Goal: Task Accomplishment & Management: Manage account settings

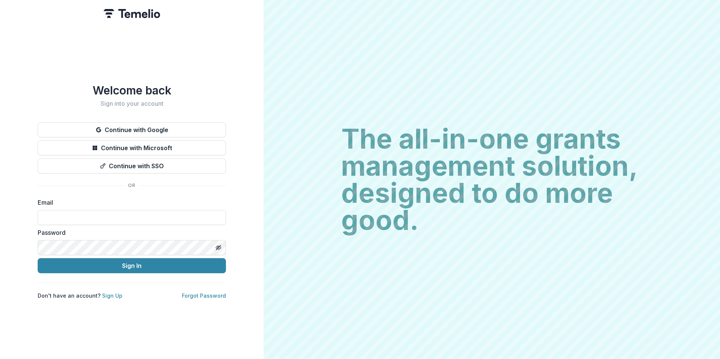
drag, startPoint x: 103, startPoint y: 214, endPoint x: 165, endPoint y: 235, distance: 65.5
click at [102, 214] on input at bounding box center [132, 217] width 188 height 15
type input "**********"
click at [38, 258] on button "Sign In" at bounding box center [132, 265] width 188 height 15
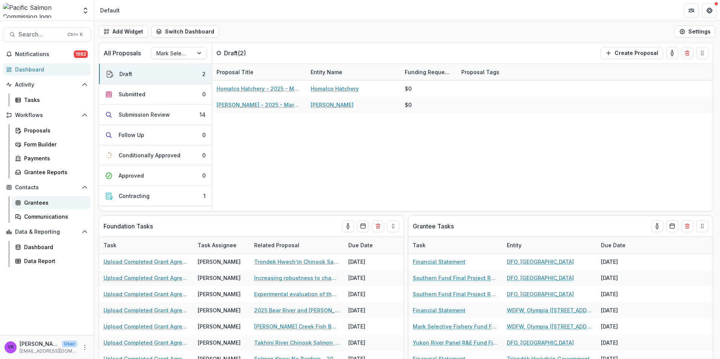
click at [32, 205] on div "Grantees" at bounding box center [54, 203] width 61 height 8
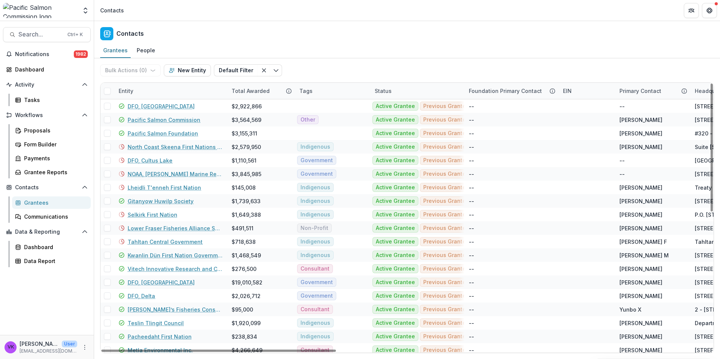
click at [142, 87] on div "Entity" at bounding box center [170, 91] width 113 height 16
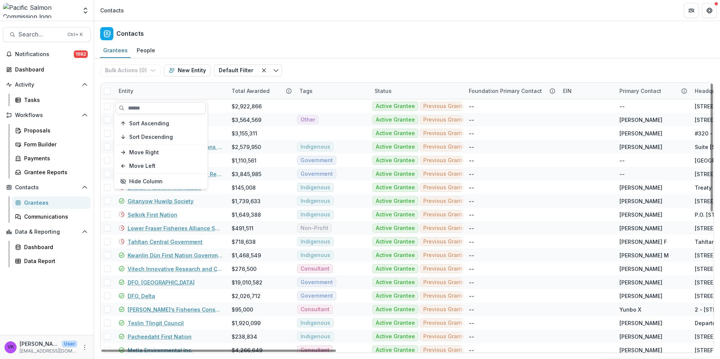
click at [175, 109] on input at bounding box center [161, 108] width 90 height 12
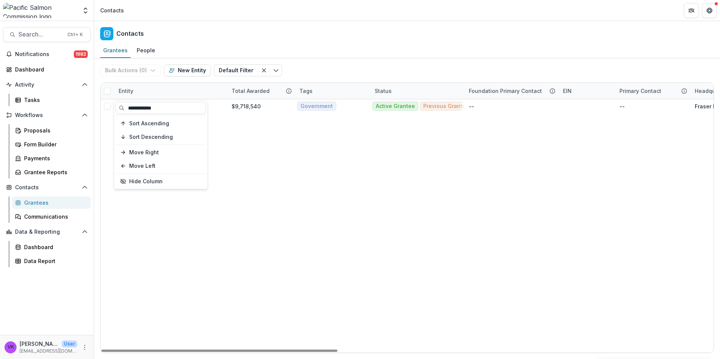
type input "**********"
click at [321, 64] on div "Bulk Actions ( 0 ) Send Email Create Proposals Create Tasks New Entity Default …" at bounding box center [407, 70] width 614 height 24
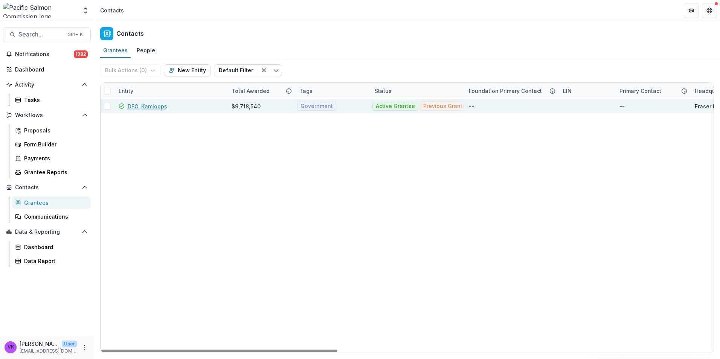
click at [166, 107] on link "DFO, Kamloops" at bounding box center [148, 106] width 40 height 8
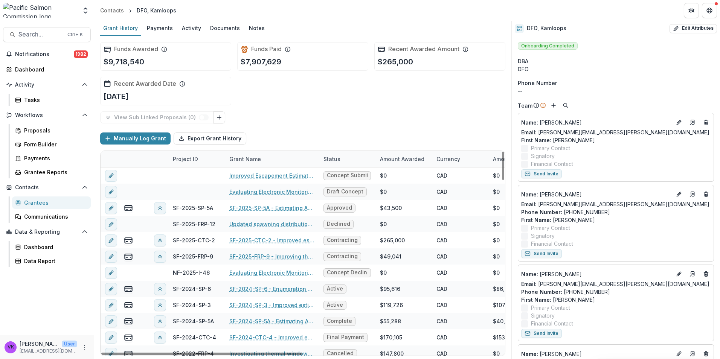
drag, startPoint x: 254, startPoint y: 24, endPoint x: 288, endPoint y: 35, distance: 35.6
click at [254, 25] on div "Notes" at bounding box center [257, 28] width 22 height 11
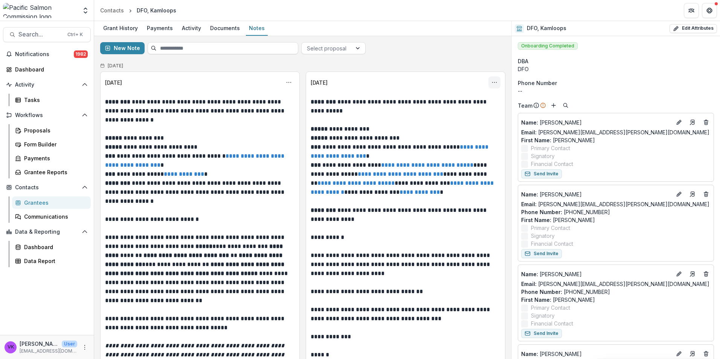
click at [492, 82] on icon "Options" at bounding box center [495, 82] width 6 height 6
click at [431, 112] on button "Edit" at bounding box center [456, 112] width 81 height 12
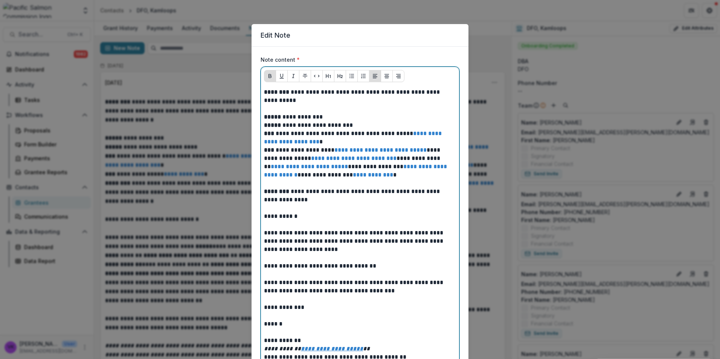
click at [276, 112] on p at bounding box center [360, 109] width 192 height 8
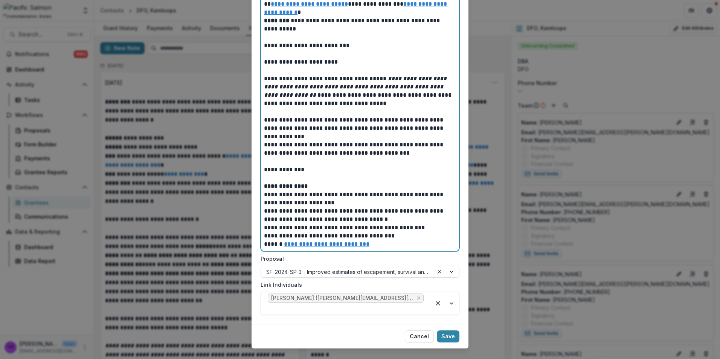
scroll to position [1138, 0]
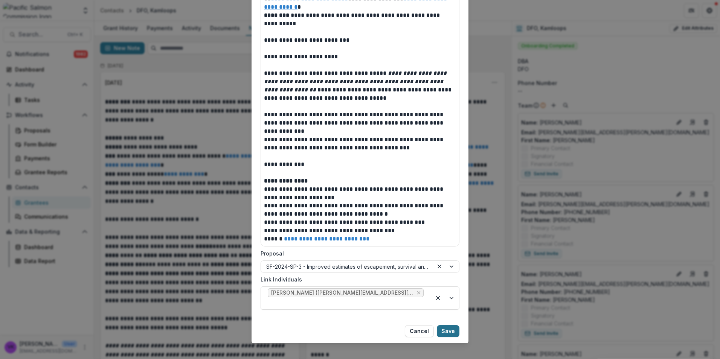
click at [450, 325] on button "Save" at bounding box center [448, 331] width 23 height 12
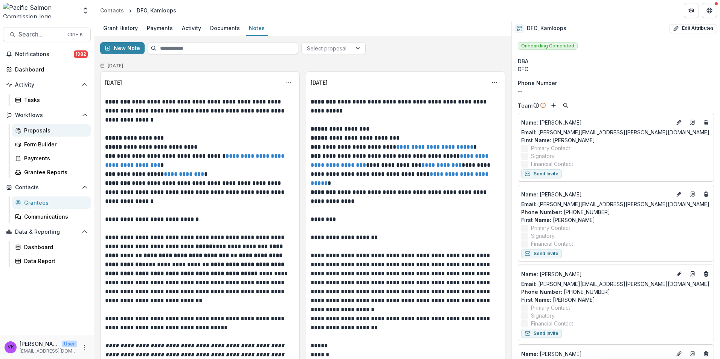
drag, startPoint x: 31, startPoint y: 131, endPoint x: 39, endPoint y: 135, distance: 9.1
click at [32, 131] on div "Proposals" at bounding box center [54, 131] width 61 height 8
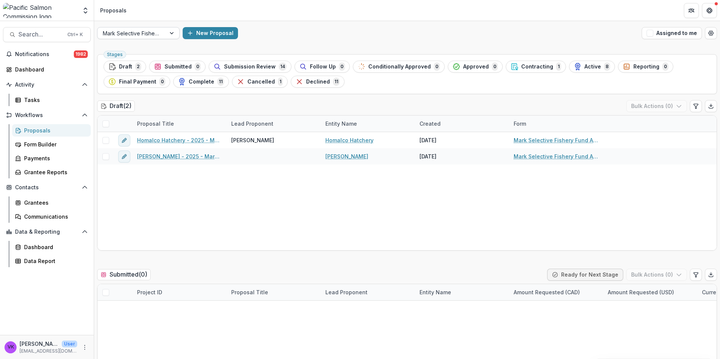
click at [172, 31] on div at bounding box center [173, 32] width 14 height 11
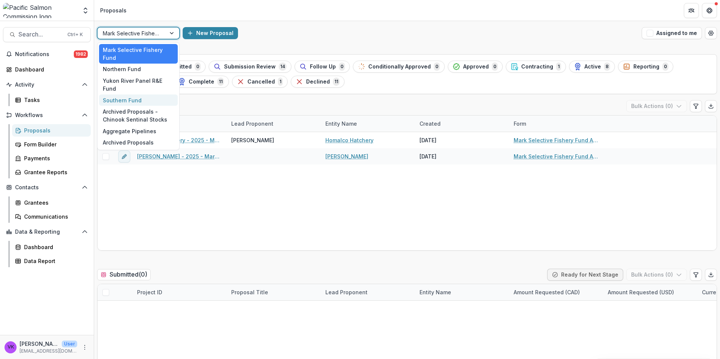
click at [133, 95] on div "Southern Fund" at bounding box center [138, 101] width 79 height 12
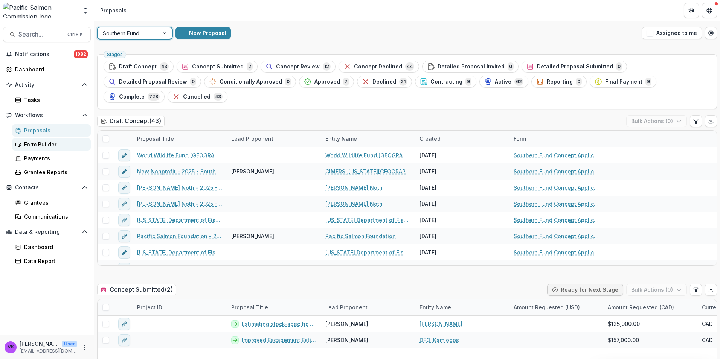
click at [49, 145] on div "Form Builder" at bounding box center [54, 144] width 61 height 8
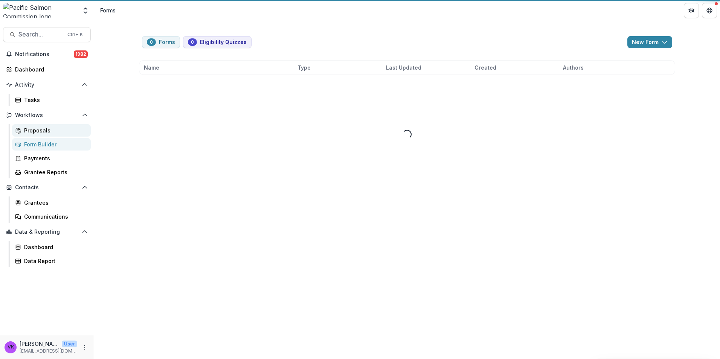
click at [41, 131] on div "Proposals" at bounding box center [54, 131] width 61 height 8
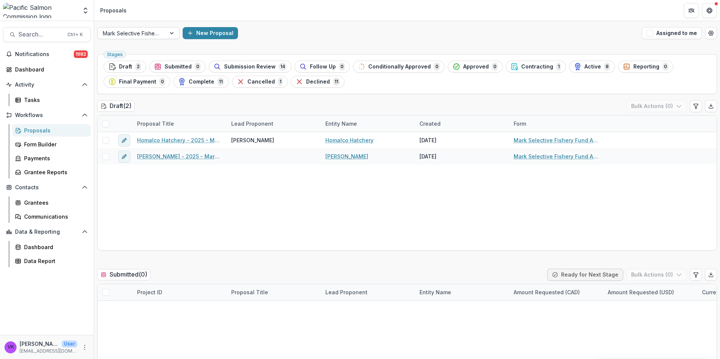
click at [166, 38] on div at bounding box center [173, 32] width 14 height 11
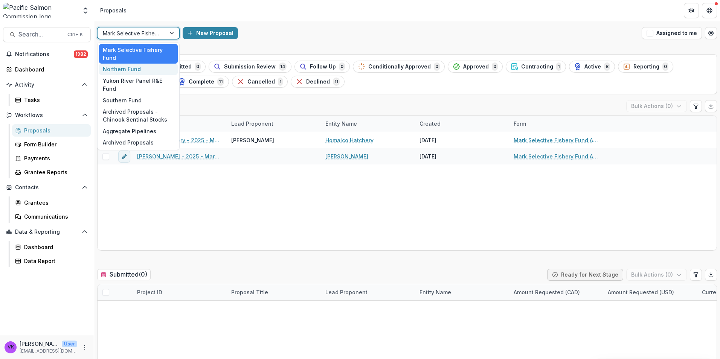
click at [137, 70] on div "Northern Fund" at bounding box center [138, 70] width 79 height 12
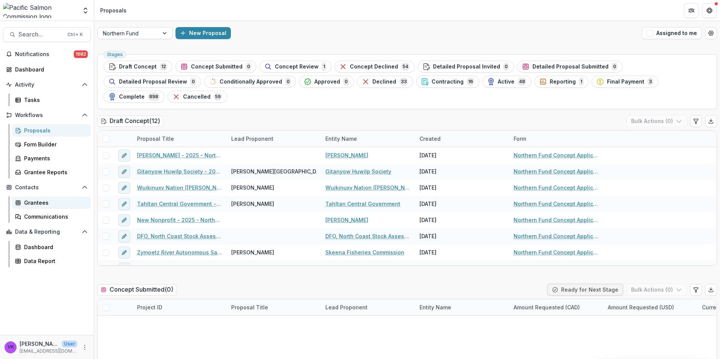
click at [37, 205] on div "Grantees" at bounding box center [54, 203] width 61 height 8
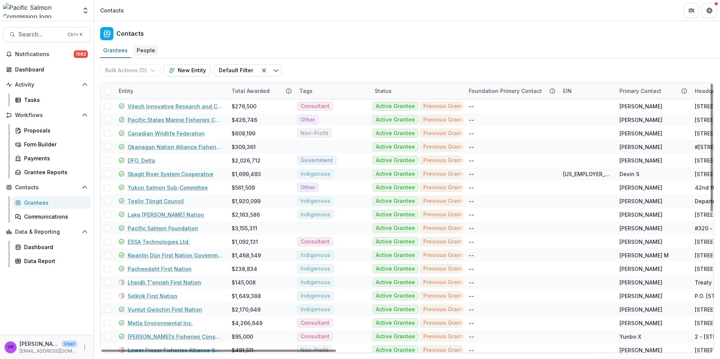
click at [142, 50] on div "People" at bounding box center [146, 50] width 24 height 11
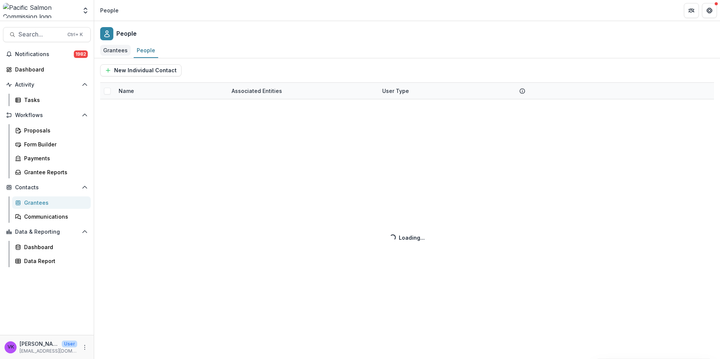
click at [116, 52] on div "Grantees" at bounding box center [115, 50] width 31 height 11
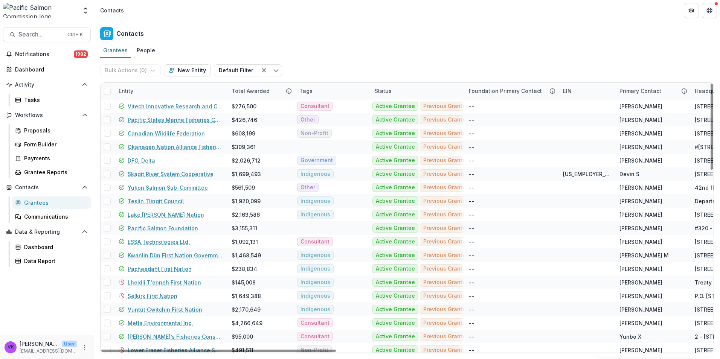
click at [165, 83] on div "Entity" at bounding box center [170, 91] width 113 height 16
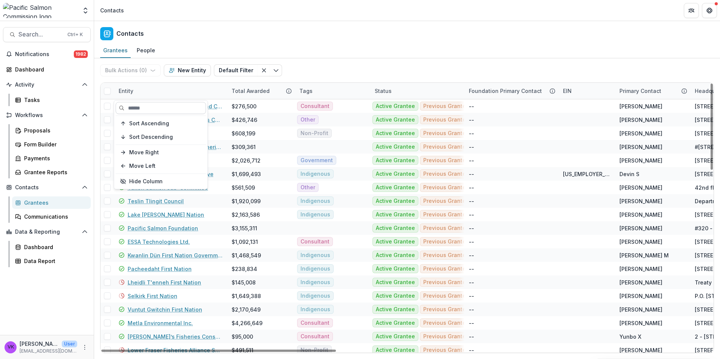
click at [160, 102] on input at bounding box center [161, 108] width 90 height 12
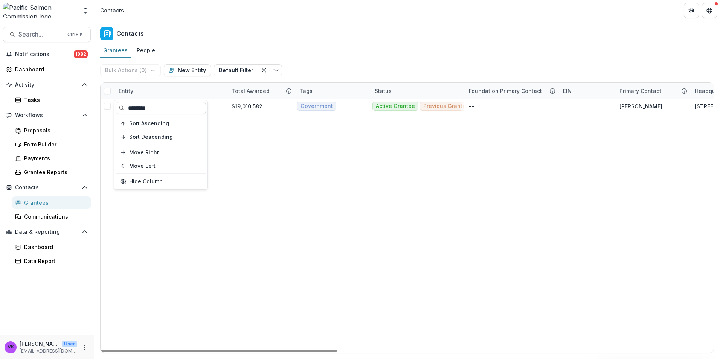
type input "*********"
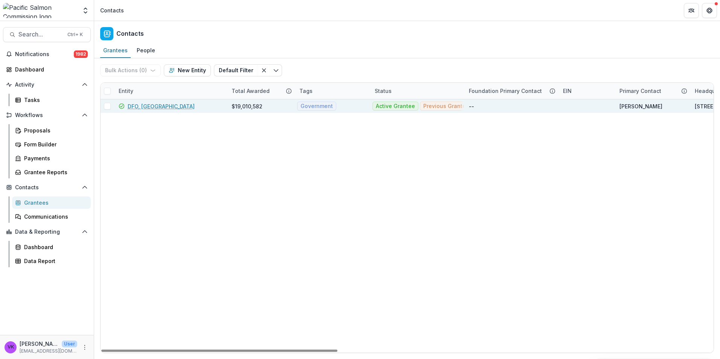
click at [166, 107] on link "DFO, [GEOGRAPHIC_DATA]" at bounding box center [161, 106] width 67 height 8
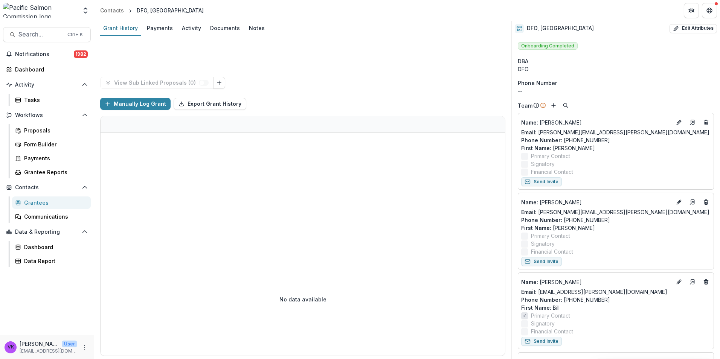
drag, startPoint x: 250, startPoint y: 26, endPoint x: 310, endPoint y: 31, distance: 60.5
click at [250, 27] on div "Notes" at bounding box center [257, 28] width 22 height 11
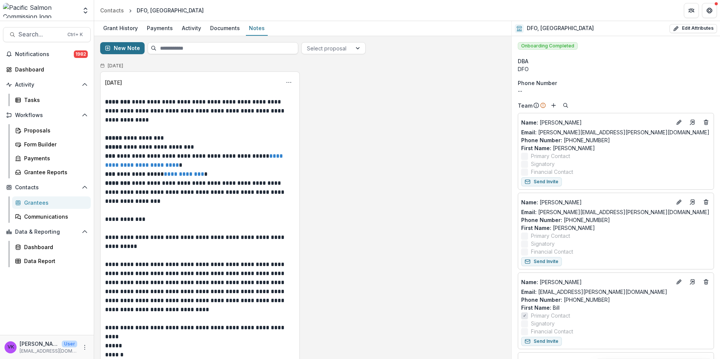
click at [133, 48] on button "New Note" at bounding box center [122, 48] width 44 height 12
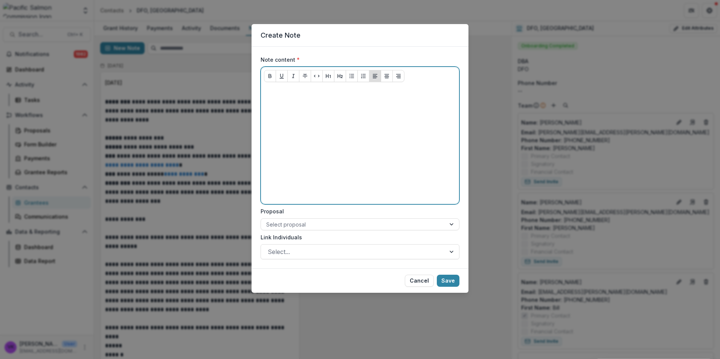
click at [291, 78] on icon "Italicize" at bounding box center [293, 76] width 6 height 6
click at [265, 101] on div at bounding box center [360, 144] width 192 height 113
click at [280, 93] on p at bounding box center [360, 92] width 192 height 8
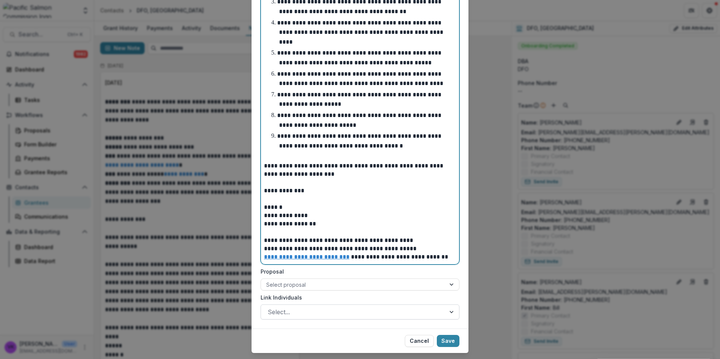
scroll to position [527, 0]
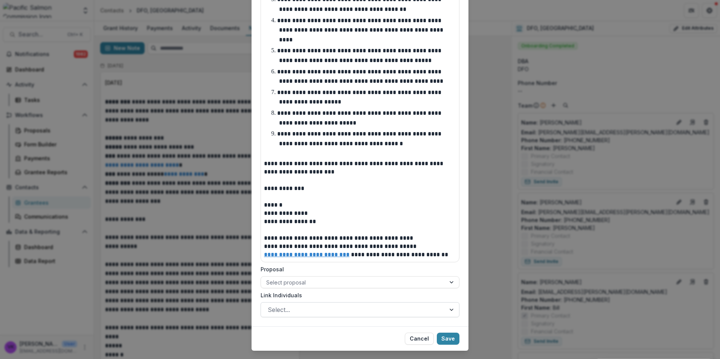
click at [348, 305] on div at bounding box center [353, 310] width 171 height 11
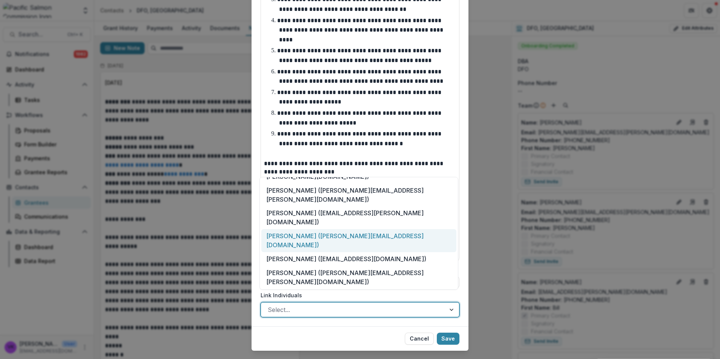
scroll to position [0, 0]
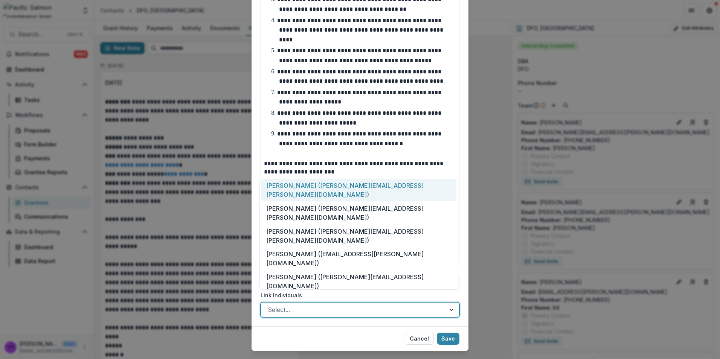
drag, startPoint x: 319, startPoint y: 186, endPoint x: 427, endPoint y: 223, distance: 114.1
click at [319, 187] on div "[PERSON_NAME] ([PERSON_NAME][EMAIL_ADDRESS][PERSON_NAME][DOMAIN_NAME])" at bounding box center [358, 190] width 195 height 23
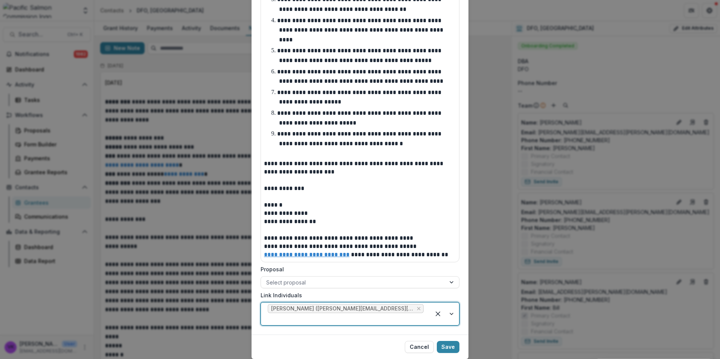
click at [450, 303] on div at bounding box center [445, 314] width 29 height 23
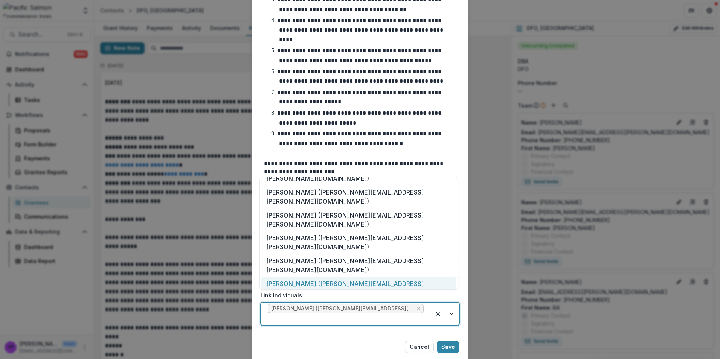
scroll to position [88, 0]
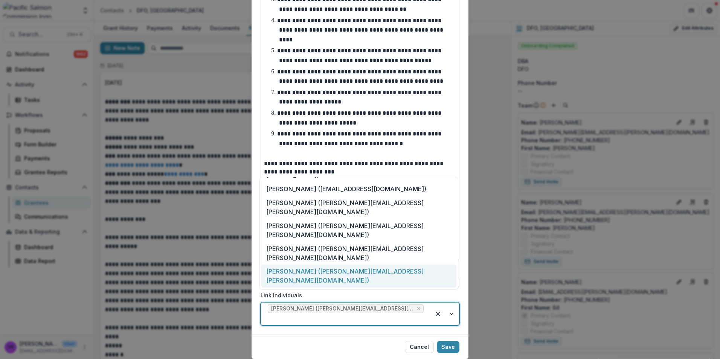
drag, startPoint x: 335, startPoint y: 223, endPoint x: 394, endPoint y: 245, distance: 62.6
click at [336, 265] on div "[PERSON_NAME] ([PERSON_NAME][EMAIL_ADDRESS][PERSON_NAME][DOMAIN_NAME])" at bounding box center [358, 276] width 195 height 23
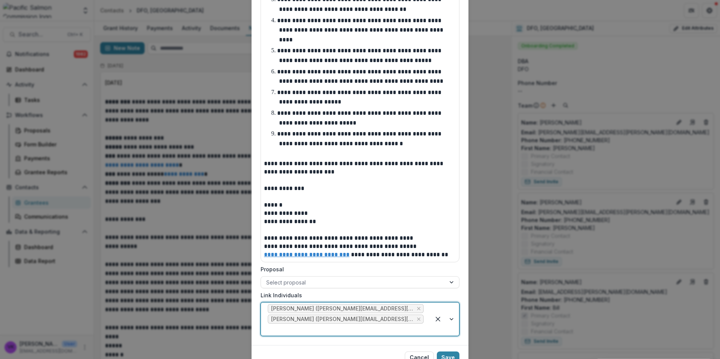
click at [445, 310] on div at bounding box center [445, 319] width 29 height 33
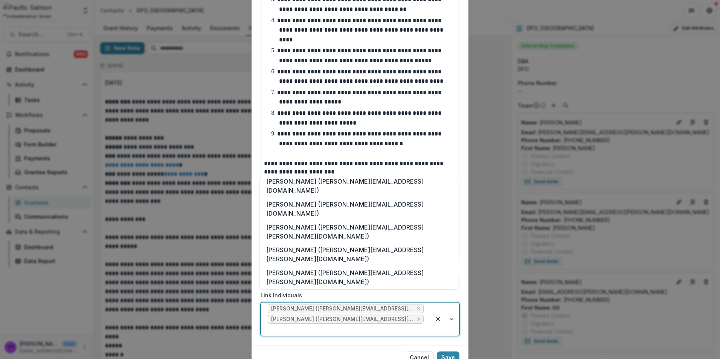
scroll to position [260, 0]
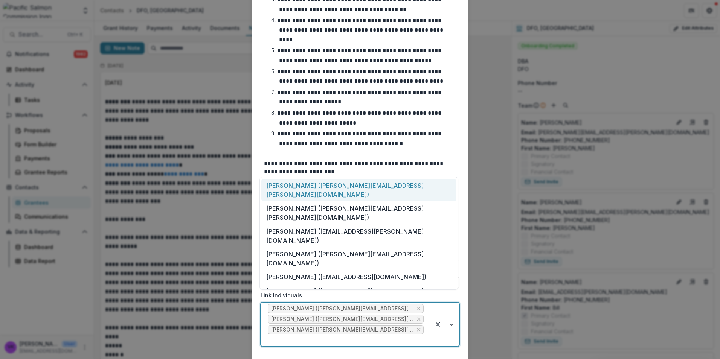
drag, startPoint x: 450, startPoint y: 310, endPoint x: 453, endPoint y: 315, distance: 4.7
click at [450, 311] on div at bounding box center [445, 325] width 29 height 44
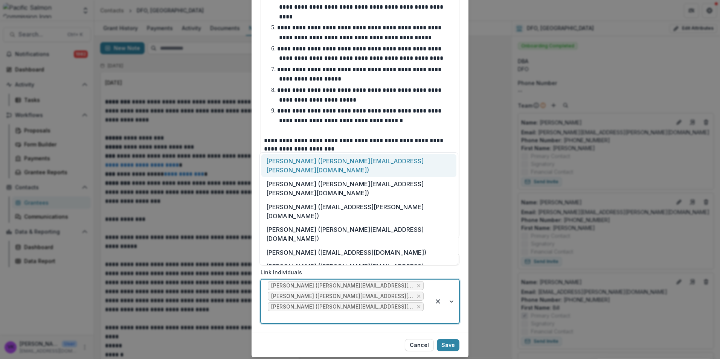
scroll to position [553, 0]
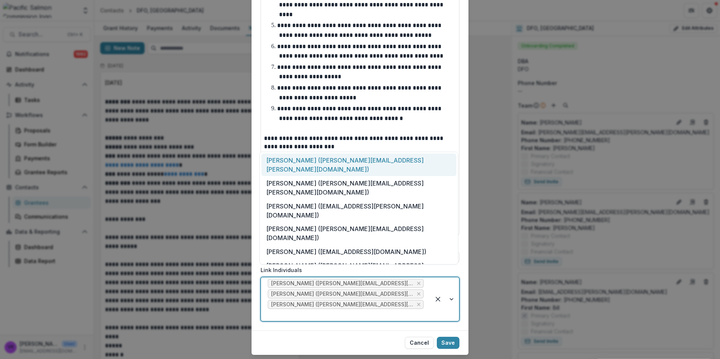
click at [451, 284] on div at bounding box center [445, 300] width 29 height 44
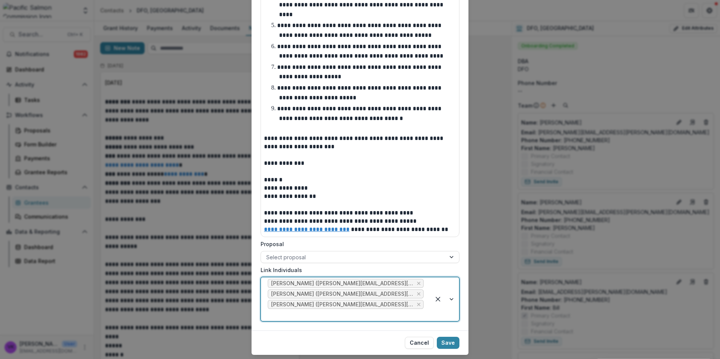
click at [449, 284] on div at bounding box center [445, 300] width 29 height 44
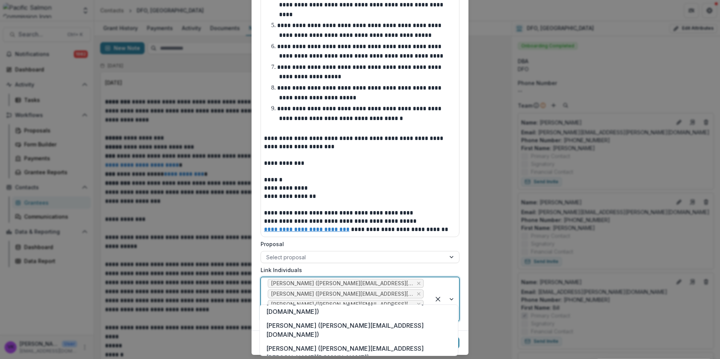
scroll to position [218, 0]
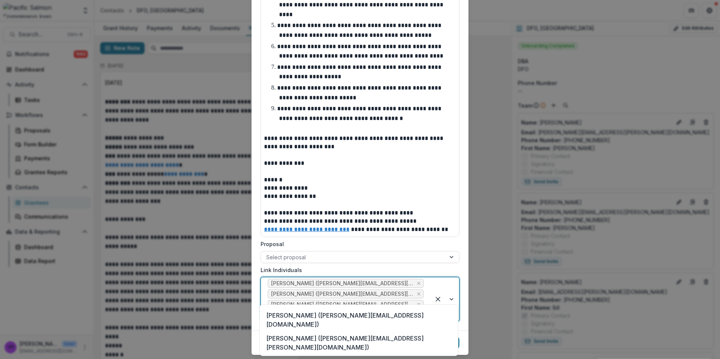
drag, startPoint x: 313, startPoint y: 336, endPoint x: 332, endPoint y: 339, distance: 19.1
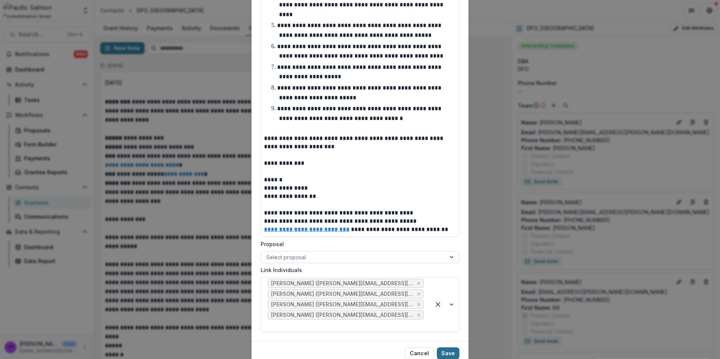
click at [455, 348] on button "Save" at bounding box center [448, 354] width 23 height 12
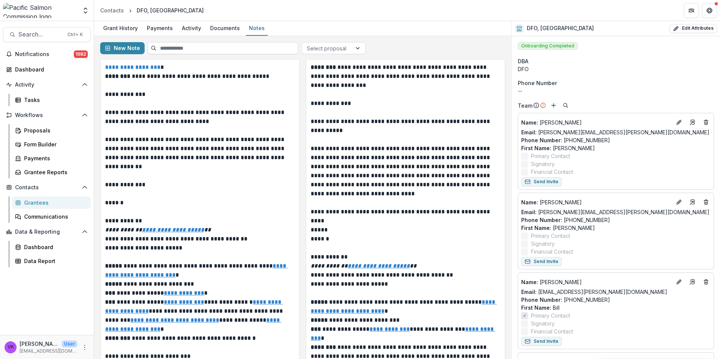
scroll to position [113, 0]
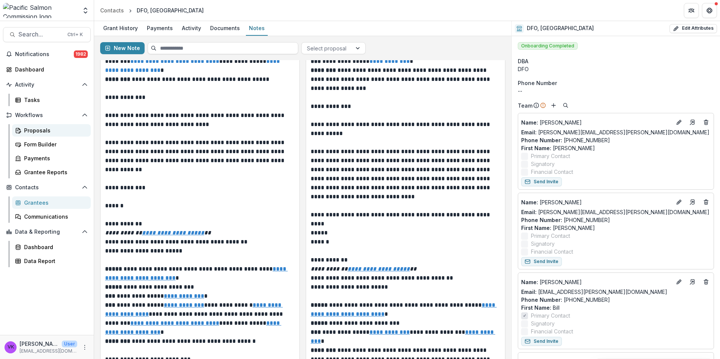
click at [34, 130] on div "Proposals" at bounding box center [54, 131] width 61 height 8
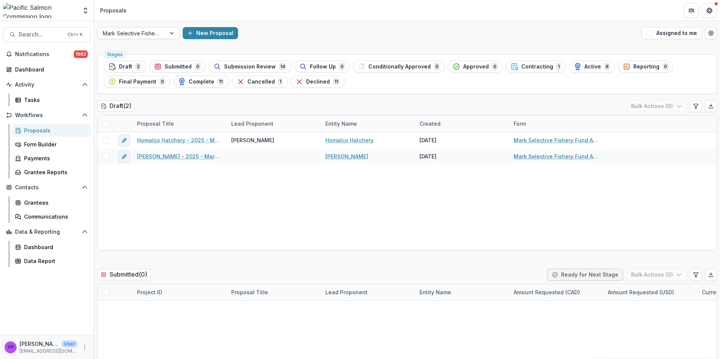
click at [154, 35] on div at bounding box center [132, 33] width 58 height 9
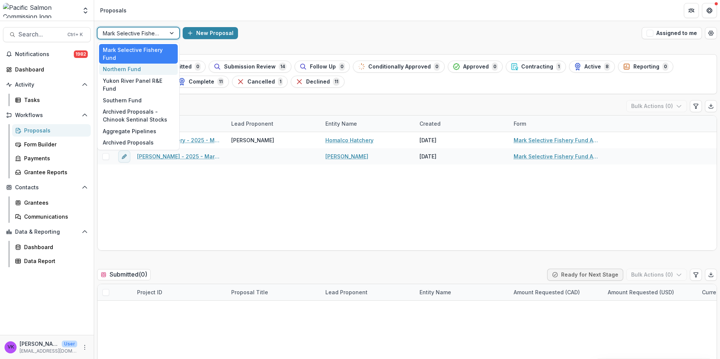
click at [129, 67] on div "Northern Fund" at bounding box center [138, 70] width 79 height 12
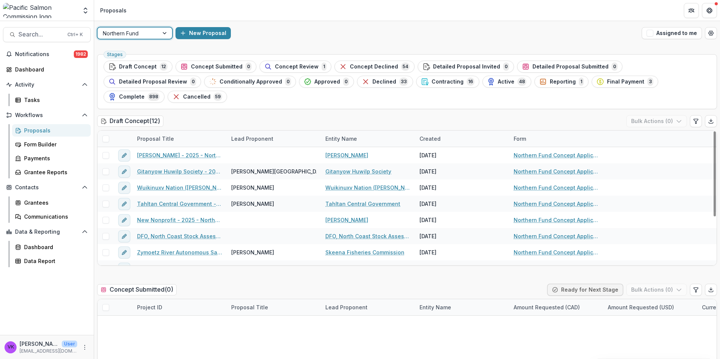
drag, startPoint x: 349, startPoint y: 82, endPoint x: 480, endPoint y: 96, distance: 131.8
click at [432, 82] on span "Contracting" at bounding box center [448, 82] width 32 height 6
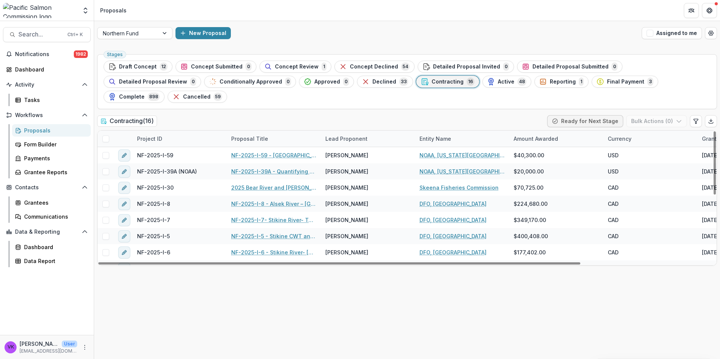
scroll to position [113, 0]
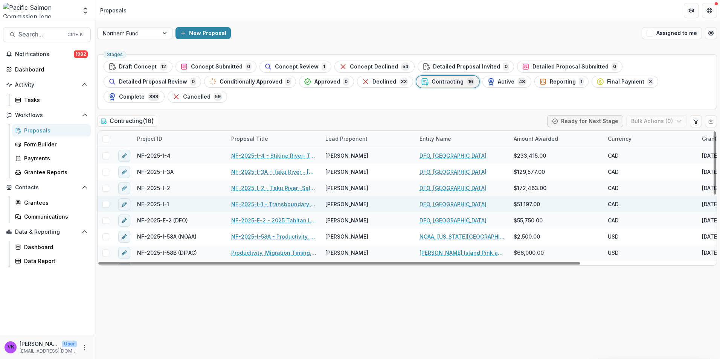
click at [270, 200] on link "NF-2025-I-1 - Transboundary Rivers [MEDICAL_DATA] Thermal Mark Recovery" at bounding box center [273, 204] width 85 height 8
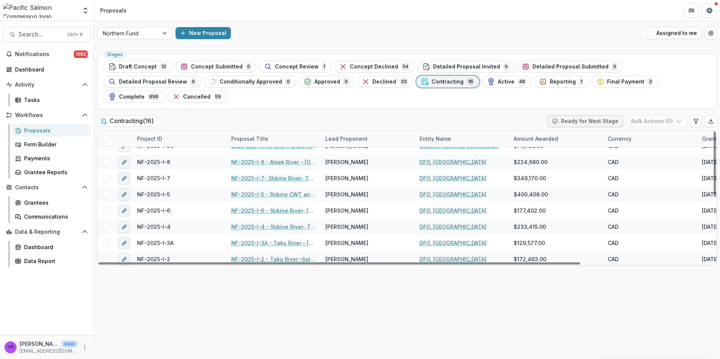
scroll to position [113, 0]
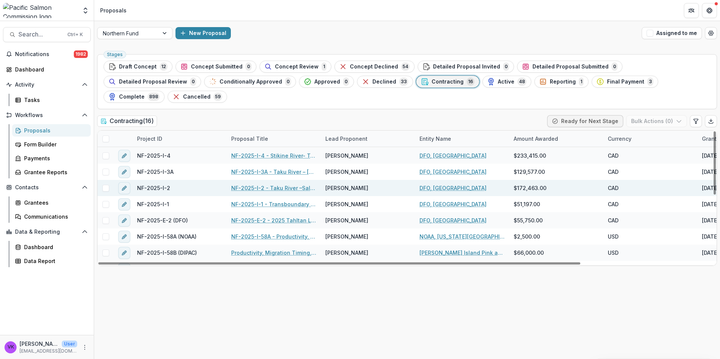
click at [270, 184] on link "NF-2025-I-2 - Taku River –Salmon Fishery Monitoring" at bounding box center [273, 188] width 85 height 8
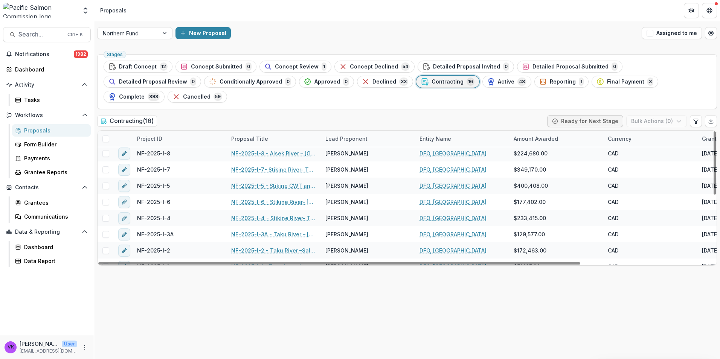
scroll to position [113, 0]
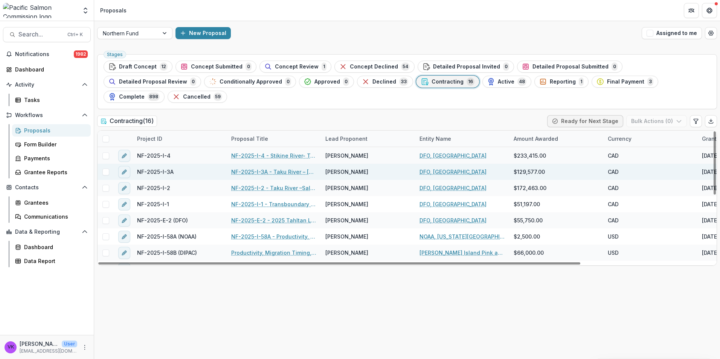
click at [280, 168] on link "NF-2025-I-3A - Taku River – [GEOGRAPHIC_DATA], [GEOGRAPHIC_DATA], and Coho Salm…" at bounding box center [273, 172] width 85 height 8
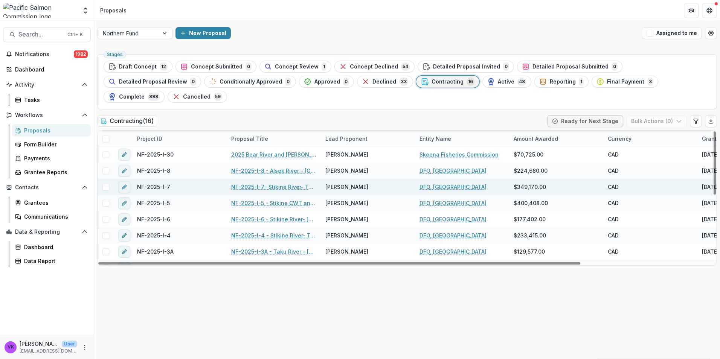
scroll to position [75, 0]
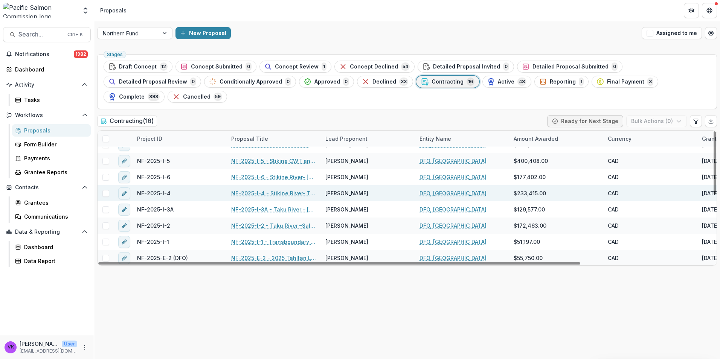
click at [289, 189] on link "NF-2025-I-4 - Stikine River- Tahltan Lake Sockeye Salmon Smolt and Adult Enumer…" at bounding box center [273, 193] width 85 height 8
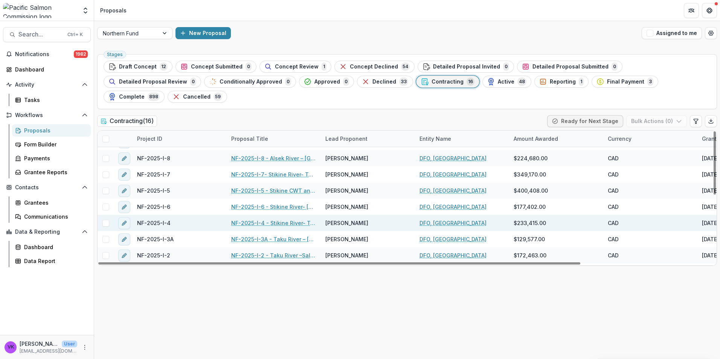
scroll to position [38, 0]
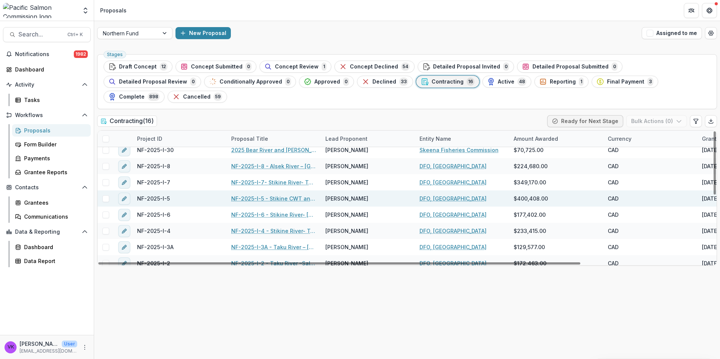
click at [267, 195] on link "NF-2025-I-5 - Stikine CWT and Chinook Mark Recapture" at bounding box center [273, 199] width 85 height 8
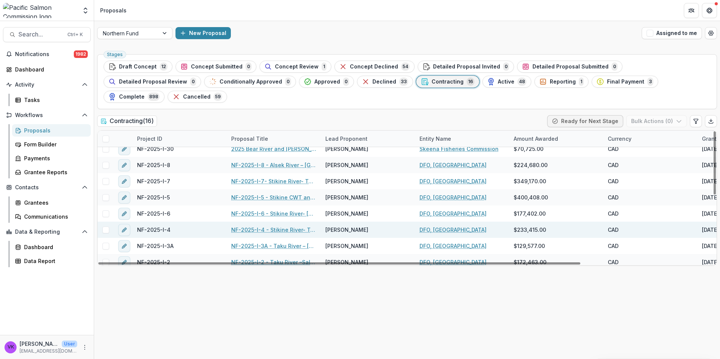
scroll to position [38, 0]
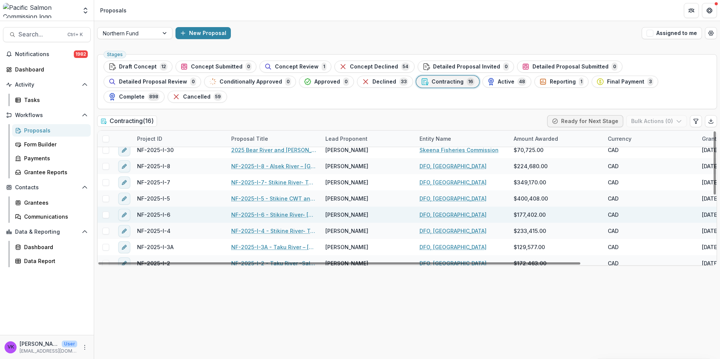
click at [273, 207] on div "NF-2025-I-6 - Stikine River- [GEOGRAPHIC_DATA] and Coho Salmon Fishery Monitori…" at bounding box center [274, 215] width 94 height 16
click at [289, 211] on link "NF-2025-I-6 - Stikine River- [GEOGRAPHIC_DATA] and Coho Salmon Fishery Monitori…" at bounding box center [273, 215] width 85 height 8
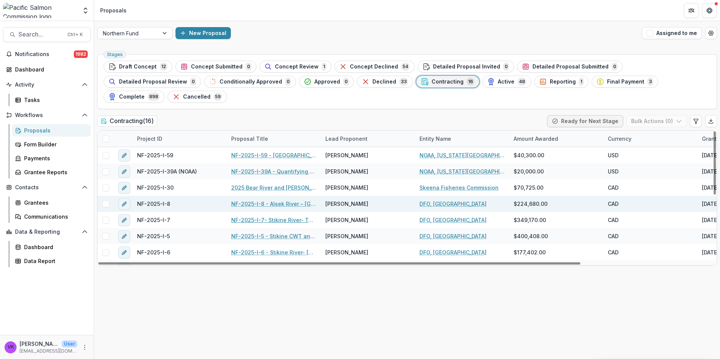
drag, startPoint x: 266, startPoint y: 203, endPoint x: 403, endPoint y: 197, distance: 137.3
click at [266, 216] on link "NF-2025-I-7- Stikine River- Tahltan River Chinook Sonar and [PERSON_NAME]-Recap…" at bounding box center [273, 220] width 85 height 8
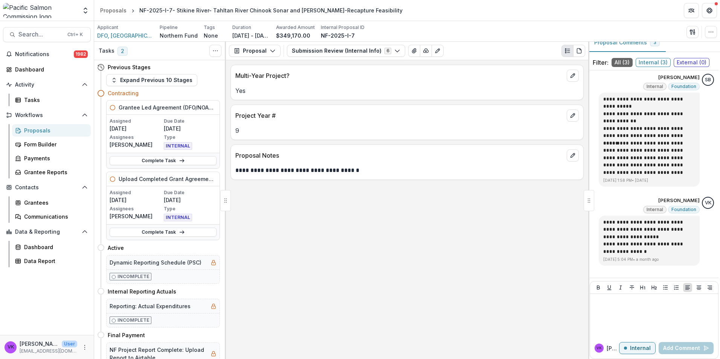
scroll to position [21, 0]
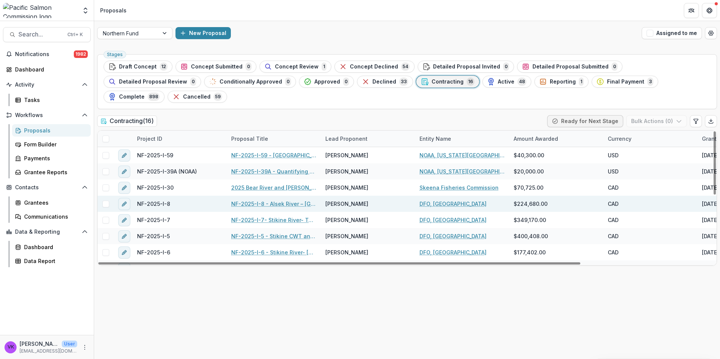
click at [263, 200] on link "NF-2025-I-8 - Alsek River – [GEOGRAPHIC_DATA] and Sockeye Salmon Assessment" at bounding box center [273, 204] width 85 height 8
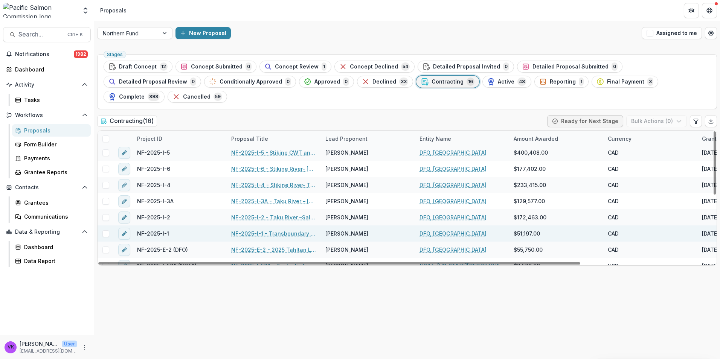
scroll to position [113, 0]
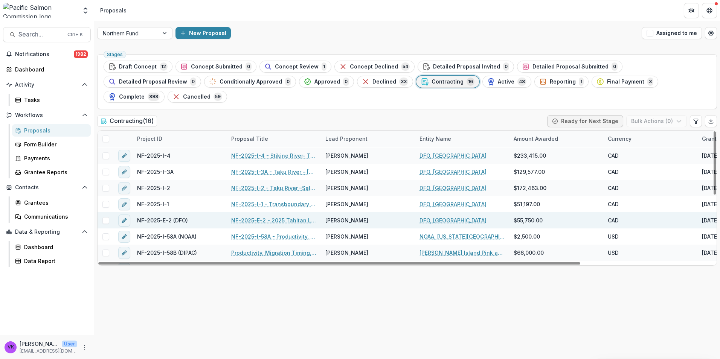
click at [295, 217] on link "NF-2025-E-2 - 2025 Tahltan Lake Limnology and Productivity Investigations – Yea…" at bounding box center [273, 221] width 85 height 8
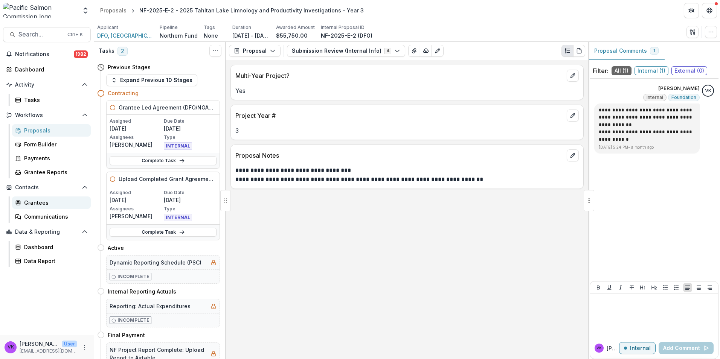
drag, startPoint x: 37, startPoint y: 202, endPoint x: 45, endPoint y: 198, distance: 9.2
click at [37, 201] on div "Grantees" at bounding box center [54, 203] width 61 height 8
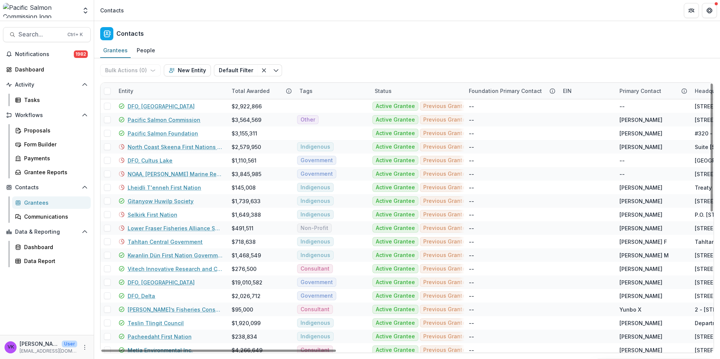
click at [165, 93] on div "Entity" at bounding box center [170, 91] width 113 height 16
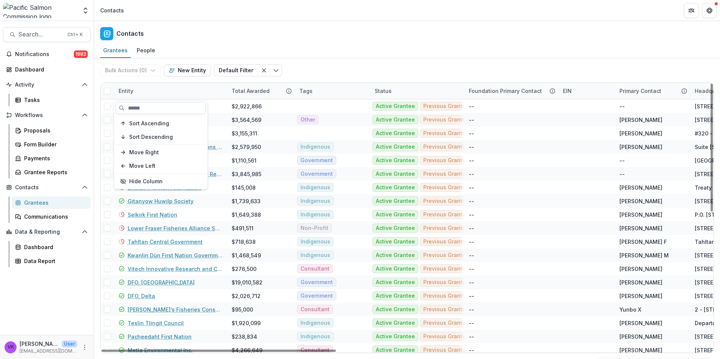
click at [168, 111] on input at bounding box center [161, 108] width 90 height 12
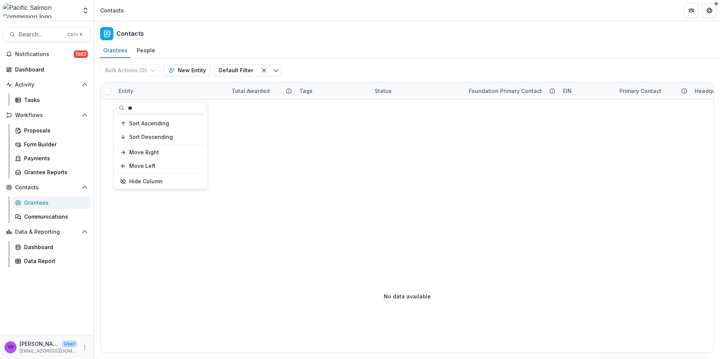
type input "*"
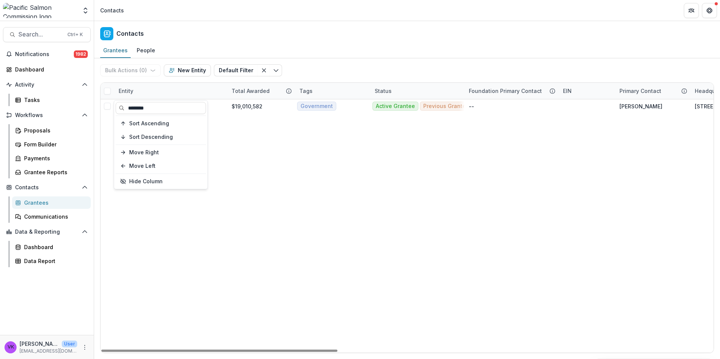
type input "********"
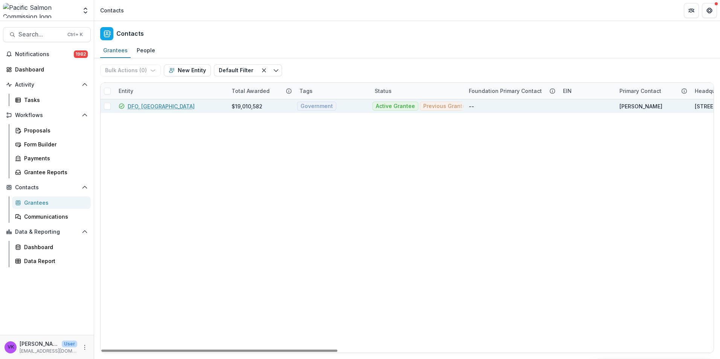
click at [157, 105] on link "DFO, [GEOGRAPHIC_DATA]" at bounding box center [161, 106] width 67 height 8
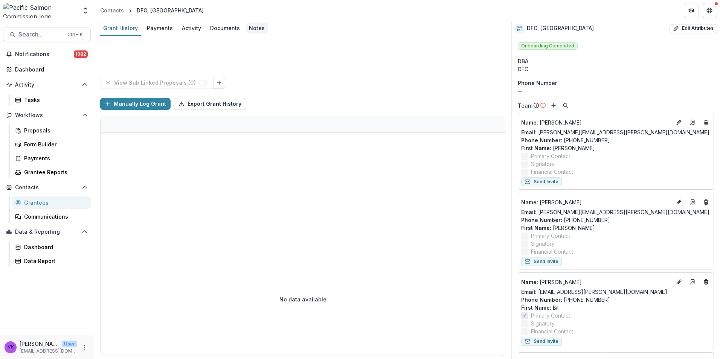
click at [255, 29] on div "Notes" at bounding box center [257, 28] width 22 height 11
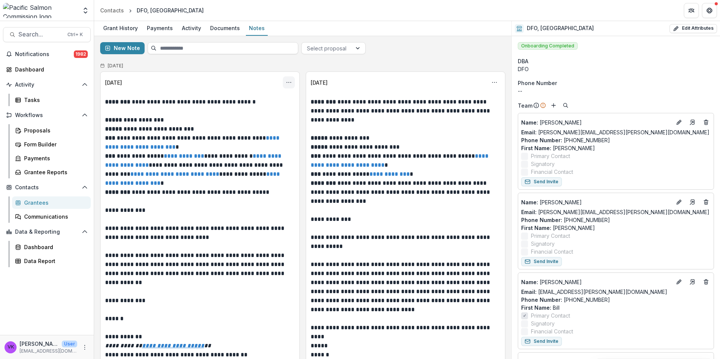
click at [284, 83] on button "Options" at bounding box center [289, 82] width 12 height 12
click at [237, 113] on button "Edit" at bounding box center [251, 112] width 81 height 12
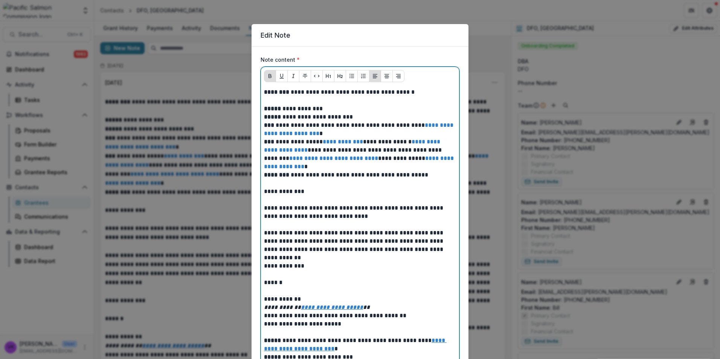
click at [295, 99] on p at bounding box center [360, 100] width 192 height 8
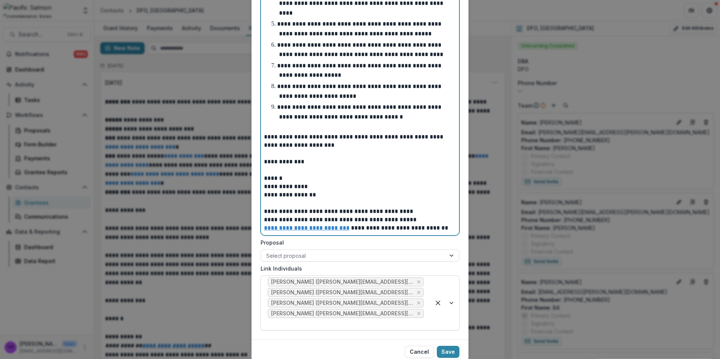
scroll to position [878, 0]
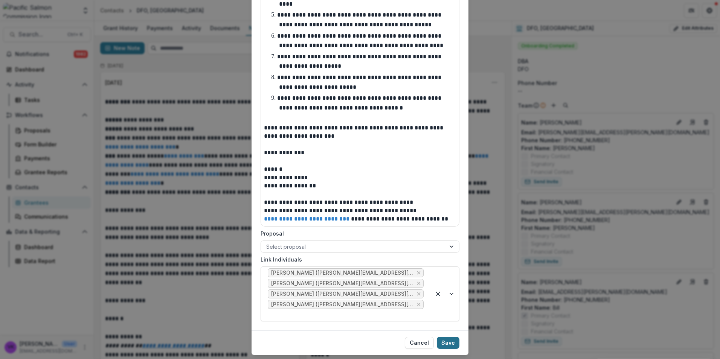
click at [447, 337] on button "Save" at bounding box center [448, 343] width 23 height 12
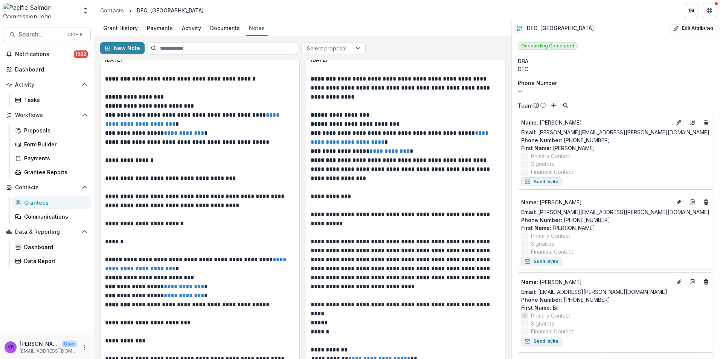
scroll to position [0, 0]
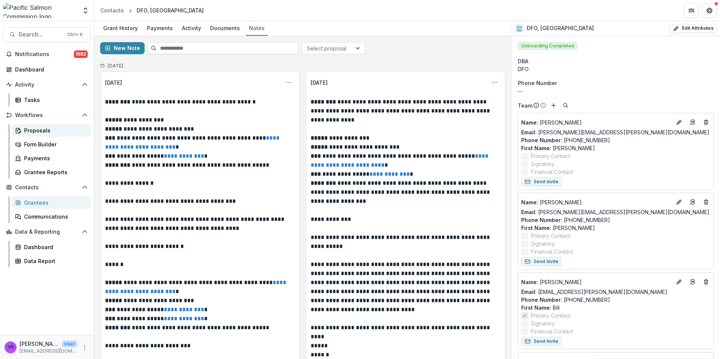
drag, startPoint x: 47, startPoint y: 132, endPoint x: 74, endPoint y: 134, distance: 27.6
click at [46, 132] on div "Proposals" at bounding box center [54, 131] width 61 height 8
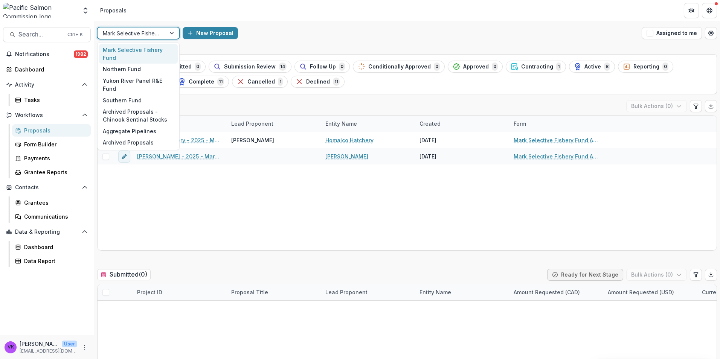
click at [161, 33] on div "Mark Selective Fishery Fund" at bounding box center [132, 33] width 68 height 11
click at [137, 69] on div "Northern Fund" at bounding box center [138, 70] width 79 height 12
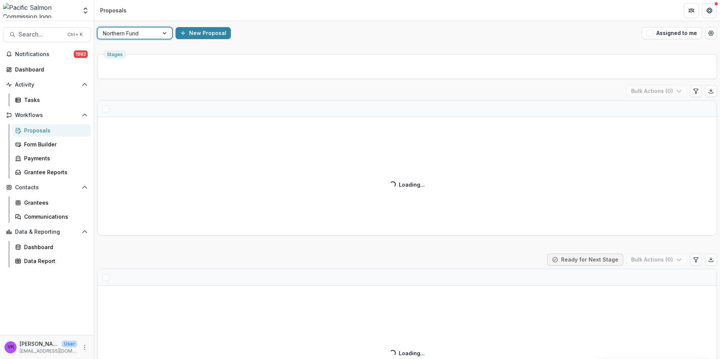
click at [162, 33] on div at bounding box center [166, 32] width 14 height 11
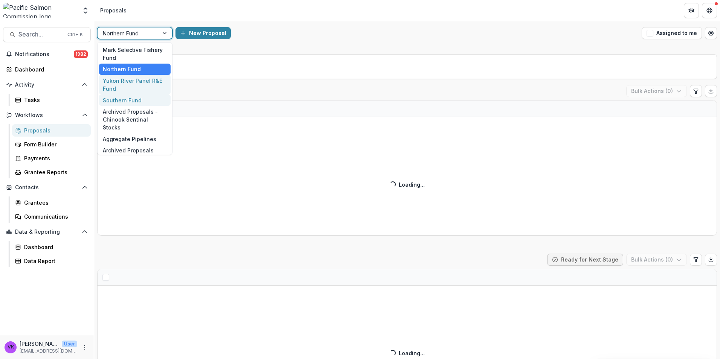
click at [144, 101] on div "Southern Fund" at bounding box center [135, 101] width 72 height 12
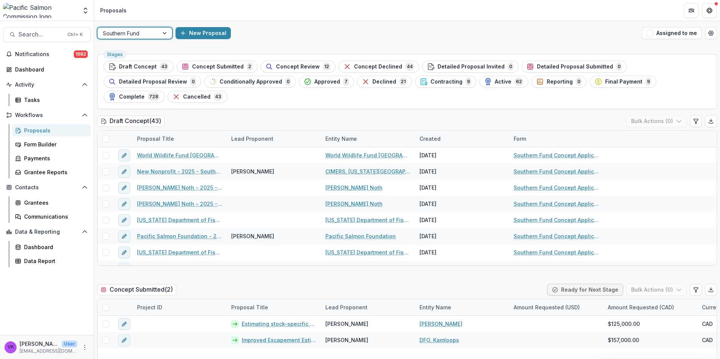
click at [221, 65] on span "Concept Submitted" at bounding box center [218, 67] width 52 height 6
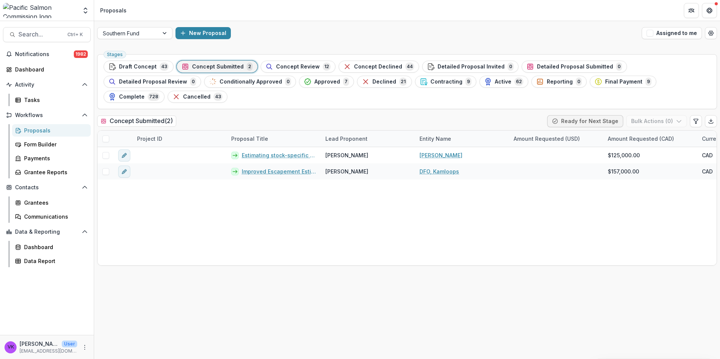
click at [230, 68] on span "Concept Submitted" at bounding box center [218, 67] width 52 height 6
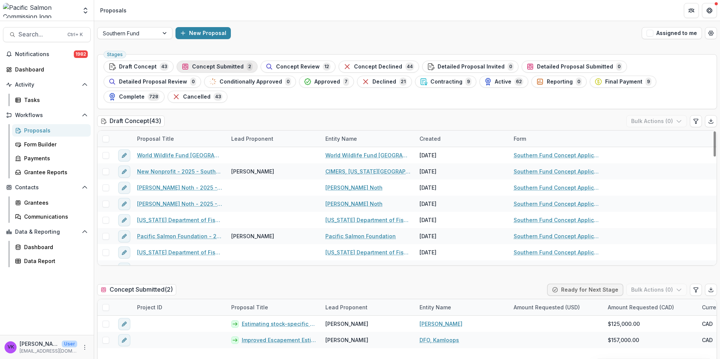
click at [219, 65] on span "Concept Submitted" at bounding box center [218, 67] width 52 height 6
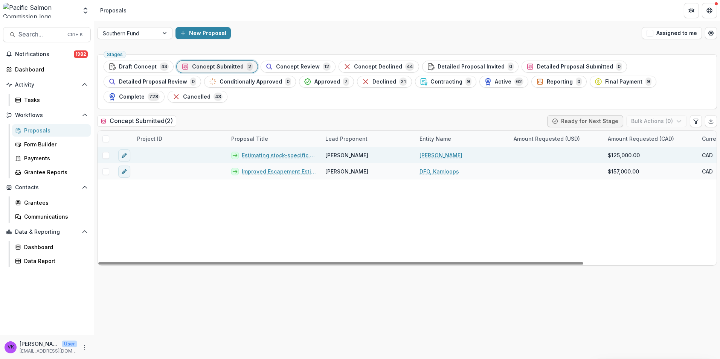
click at [264, 151] on link "Estimating stock-specific salmon consumption by pinnipeds through refined DNA d…" at bounding box center [279, 155] width 75 height 8
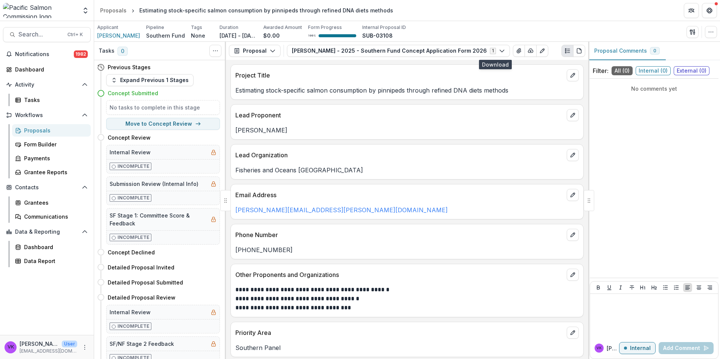
drag, startPoint x: 495, startPoint y: 51, endPoint x: 652, endPoint y: 150, distance: 185.3
click at [530, 51] on polyline "button" at bounding box center [531, 51] width 2 height 1
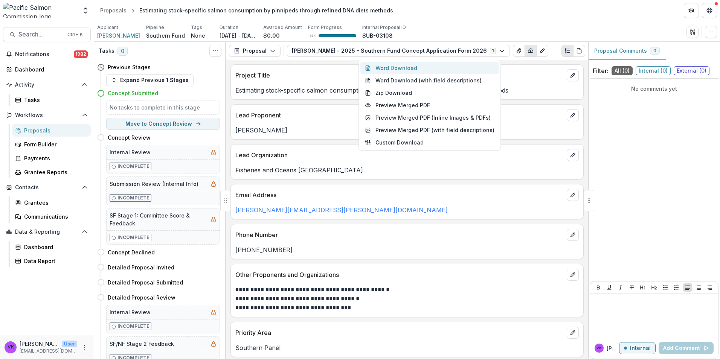
click at [400, 67] on button "Word Download" at bounding box center [429, 68] width 139 height 12
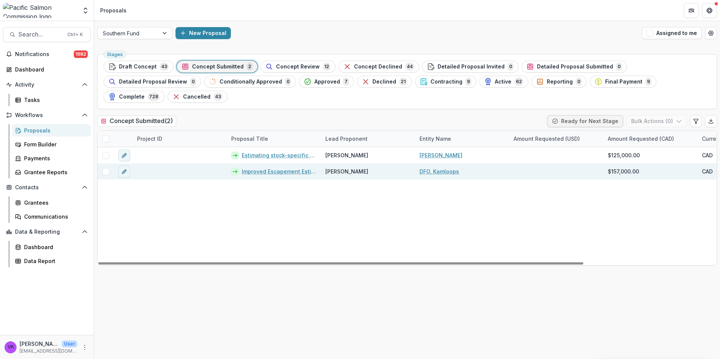
click at [278, 168] on link "Improved Escapement Estimates of Interior Fraser Coho" at bounding box center [279, 172] width 75 height 8
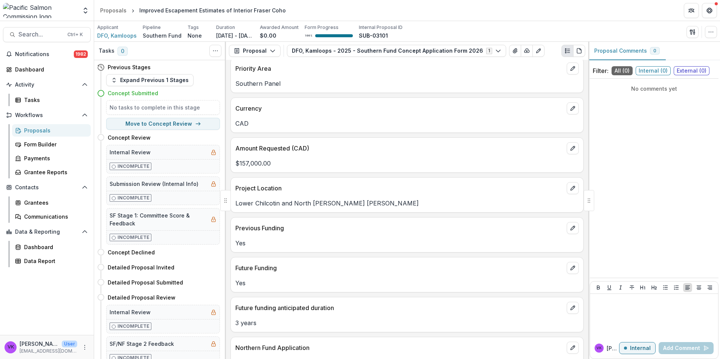
scroll to position [188, 0]
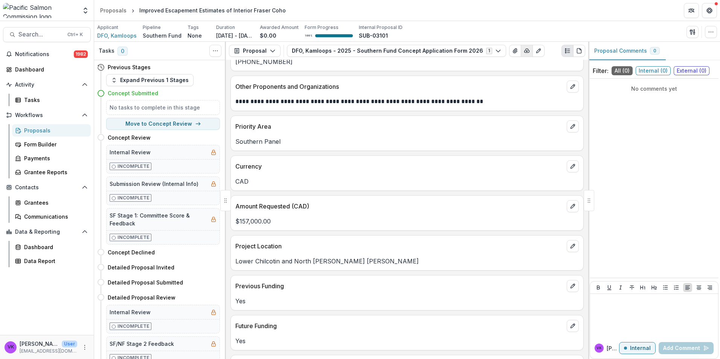
click at [524, 49] on icon "button" at bounding box center [527, 51] width 6 height 6
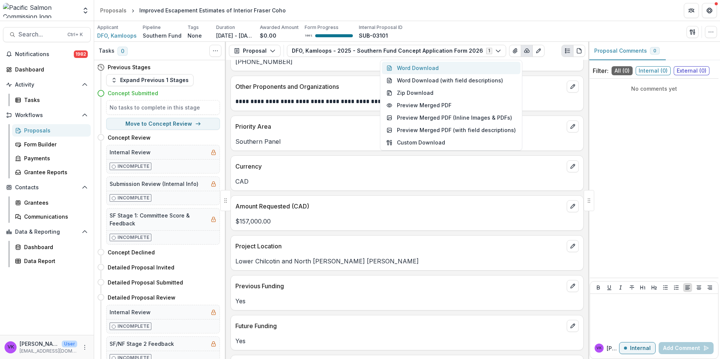
click at [411, 67] on button "Word Download" at bounding box center [451, 68] width 139 height 12
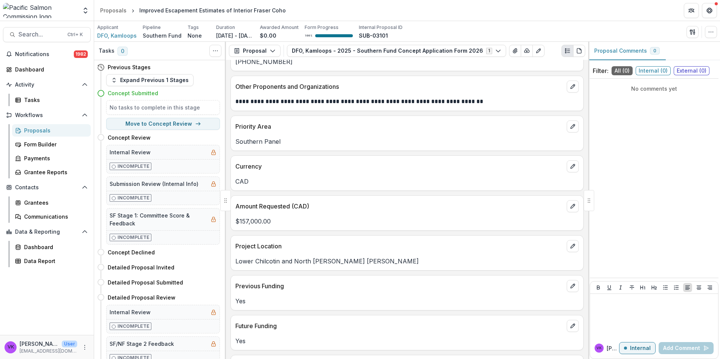
drag, startPoint x: 436, startPoint y: 32, endPoint x: 460, endPoint y: 65, distance: 40.5
click at [436, 32] on div "Applicant DFO, Kamloops Pipeline Southern Fund Tags None All tags Duration [DAT…" at bounding box center [407, 31] width 620 height 15
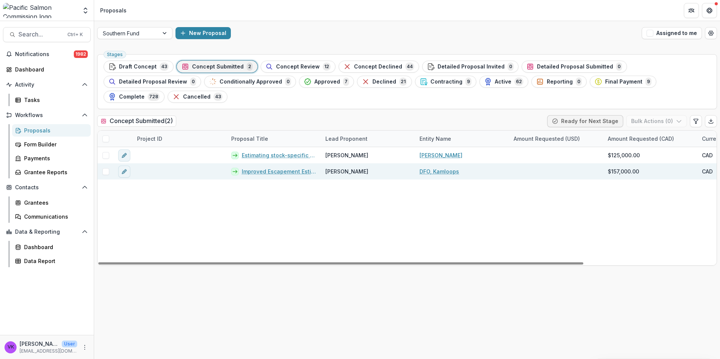
click at [280, 168] on link "Improved Escapement Estimates of Interior Fraser Coho" at bounding box center [279, 172] width 75 height 8
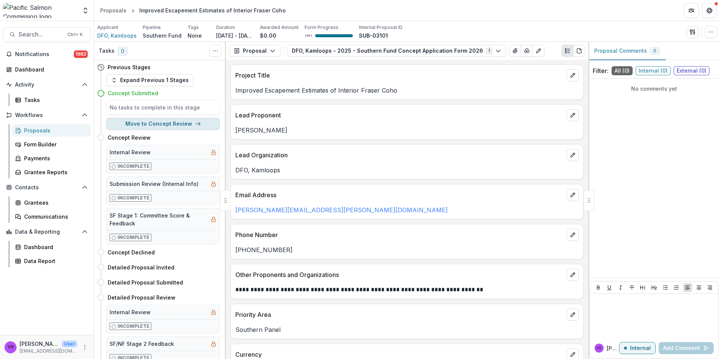
click at [177, 126] on button "Move to Concept Review" at bounding box center [163, 124] width 114 height 12
select select "**********"
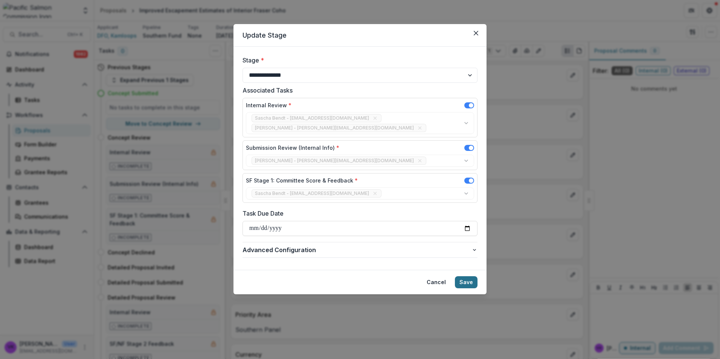
click at [465, 276] on button "Save" at bounding box center [466, 282] width 23 height 12
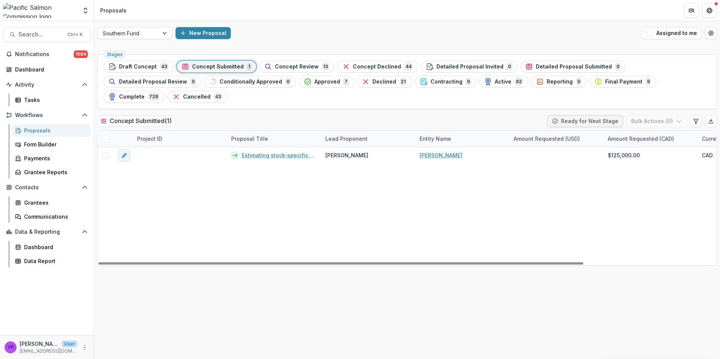
click at [222, 64] on span "Concept Submitted" at bounding box center [218, 67] width 52 height 6
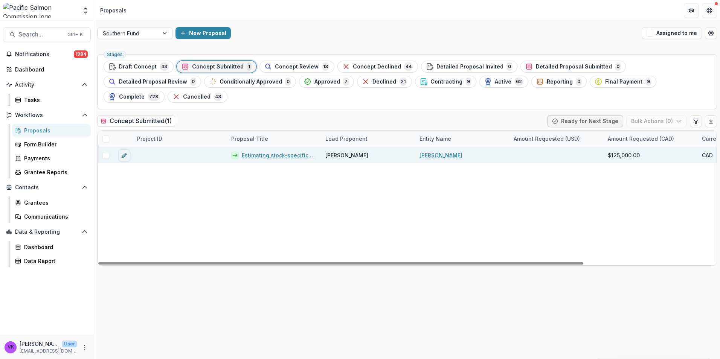
click at [269, 151] on link "Estimating stock-specific salmon consumption by pinnipeds through refined DNA d…" at bounding box center [279, 155] width 75 height 8
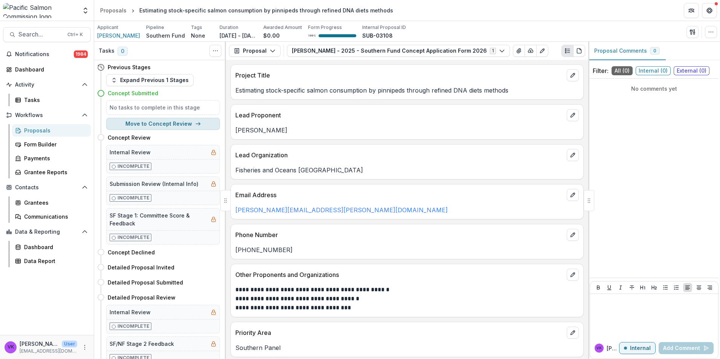
click at [162, 122] on button "Move to Concept Review" at bounding box center [163, 124] width 114 height 12
select select "**********"
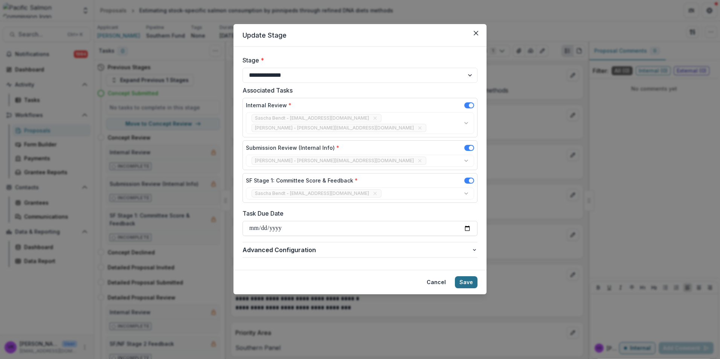
drag, startPoint x: 465, startPoint y: 266, endPoint x: 472, endPoint y: 269, distance: 7.3
click at [465, 270] on footer "Cancel Save" at bounding box center [360, 282] width 253 height 24
click at [463, 276] on button "Save" at bounding box center [466, 282] width 23 height 12
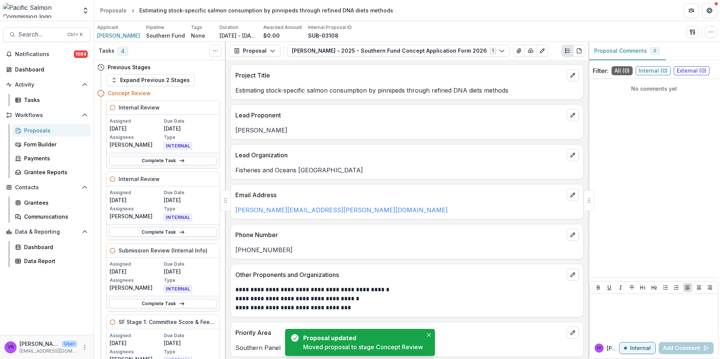
click at [35, 130] on div "Proposals" at bounding box center [54, 131] width 61 height 8
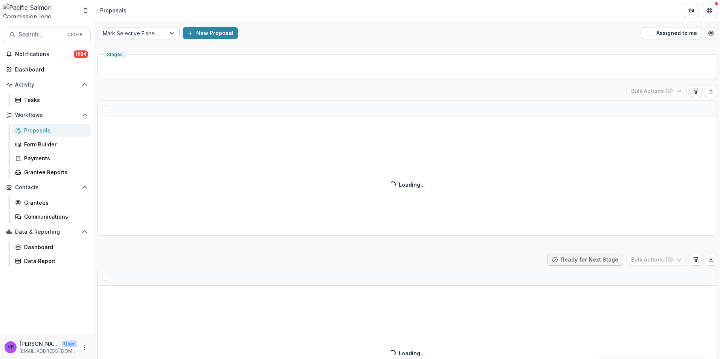
click at [167, 33] on div at bounding box center [173, 32] width 14 height 11
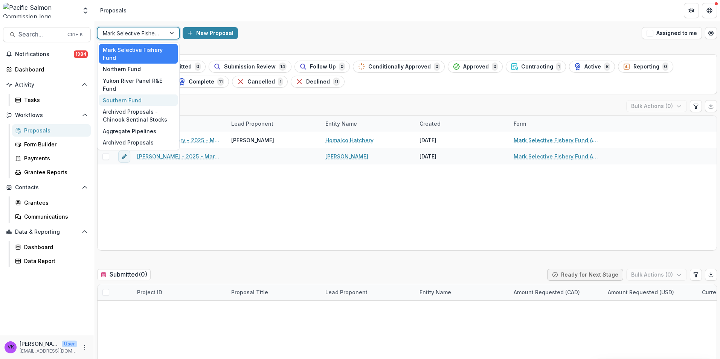
click at [139, 95] on div "Southern Fund" at bounding box center [138, 101] width 79 height 12
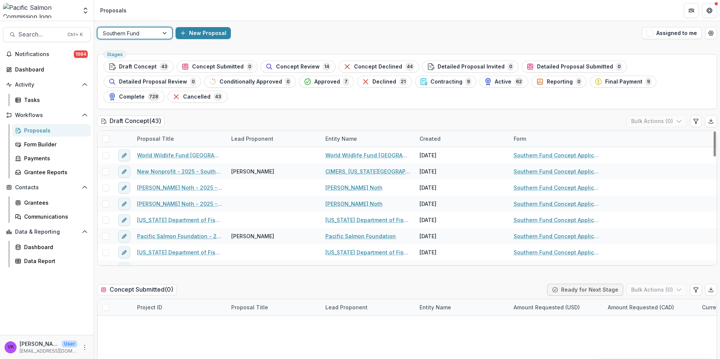
drag, startPoint x: 304, startPoint y: 66, endPoint x: 419, endPoint y: 135, distance: 134.2
click at [304, 66] on span "Concept Review" at bounding box center [298, 67] width 44 height 6
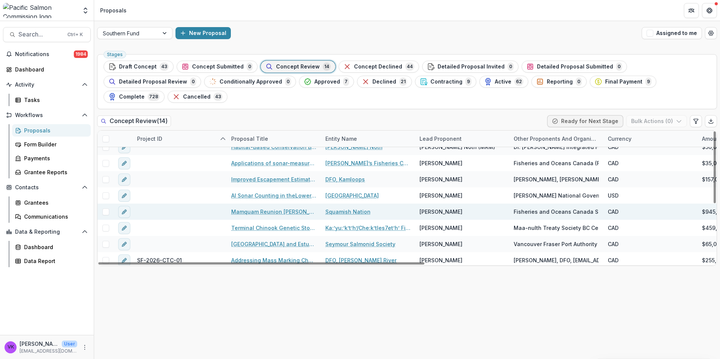
scroll to position [38, 0]
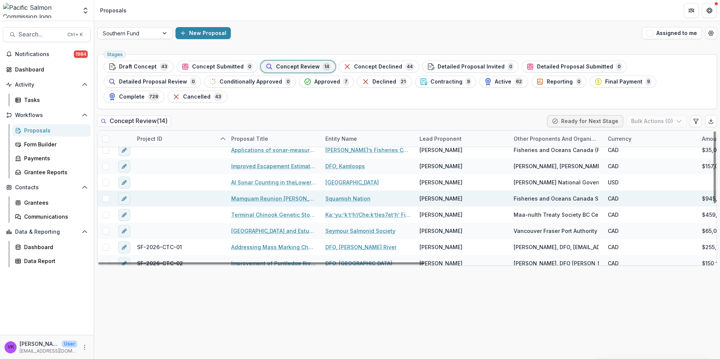
click at [296, 195] on link "Mamquam Reunion [PERSON_NAME] Intake Project" at bounding box center [273, 199] width 85 height 8
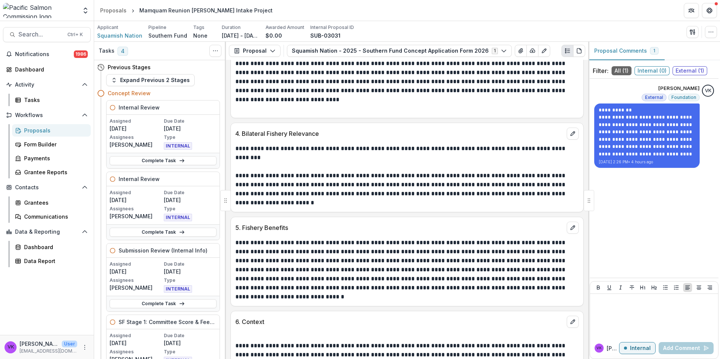
scroll to position [1243, 0]
